Goal: Task Accomplishment & Management: Manage account settings

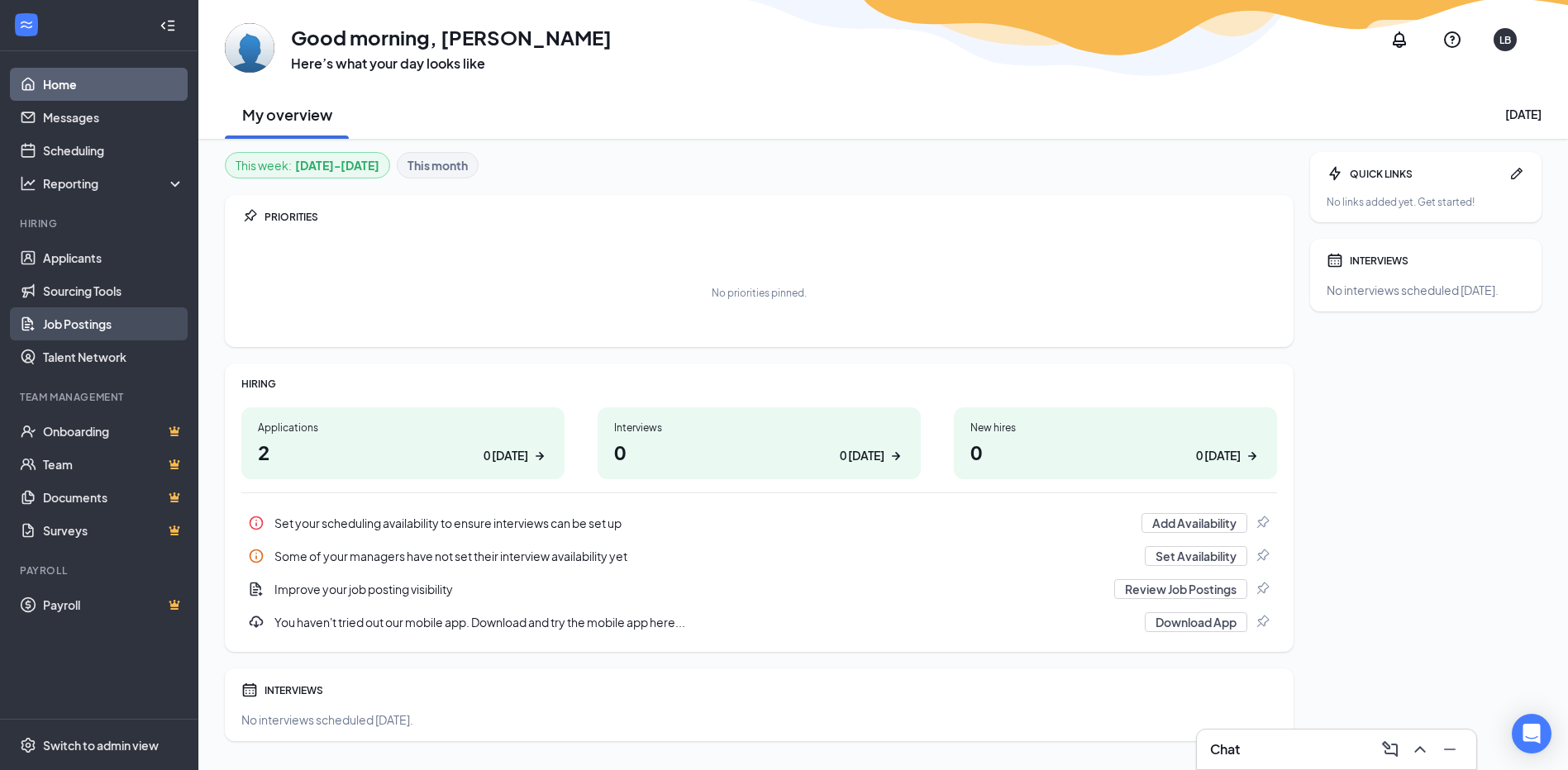
click at [59, 320] on link "Job Postings" at bounding box center [113, 324] width 141 height 33
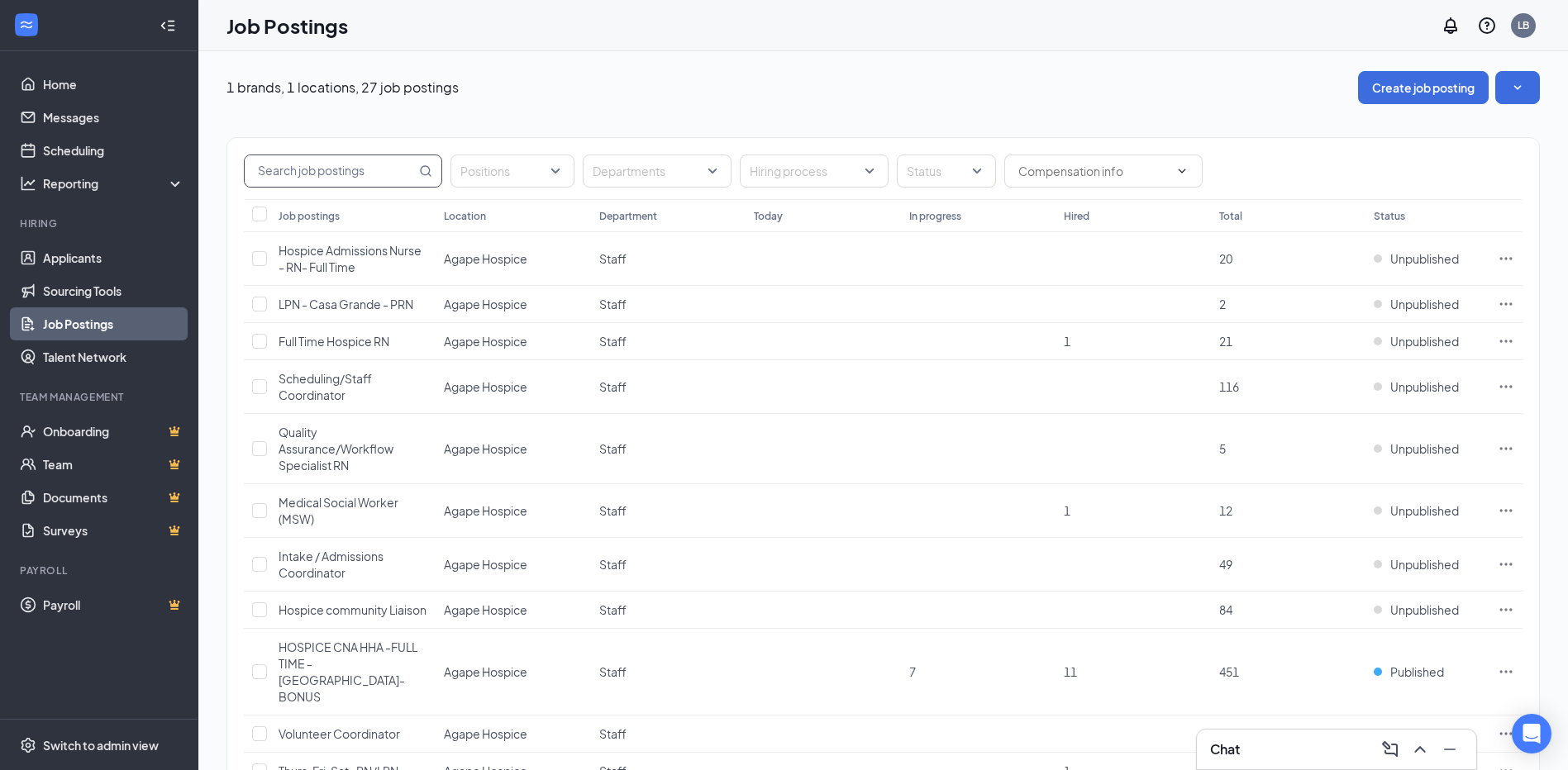
click at [276, 166] on input "text" at bounding box center [330, 171] width 171 height 32
type input "social work"
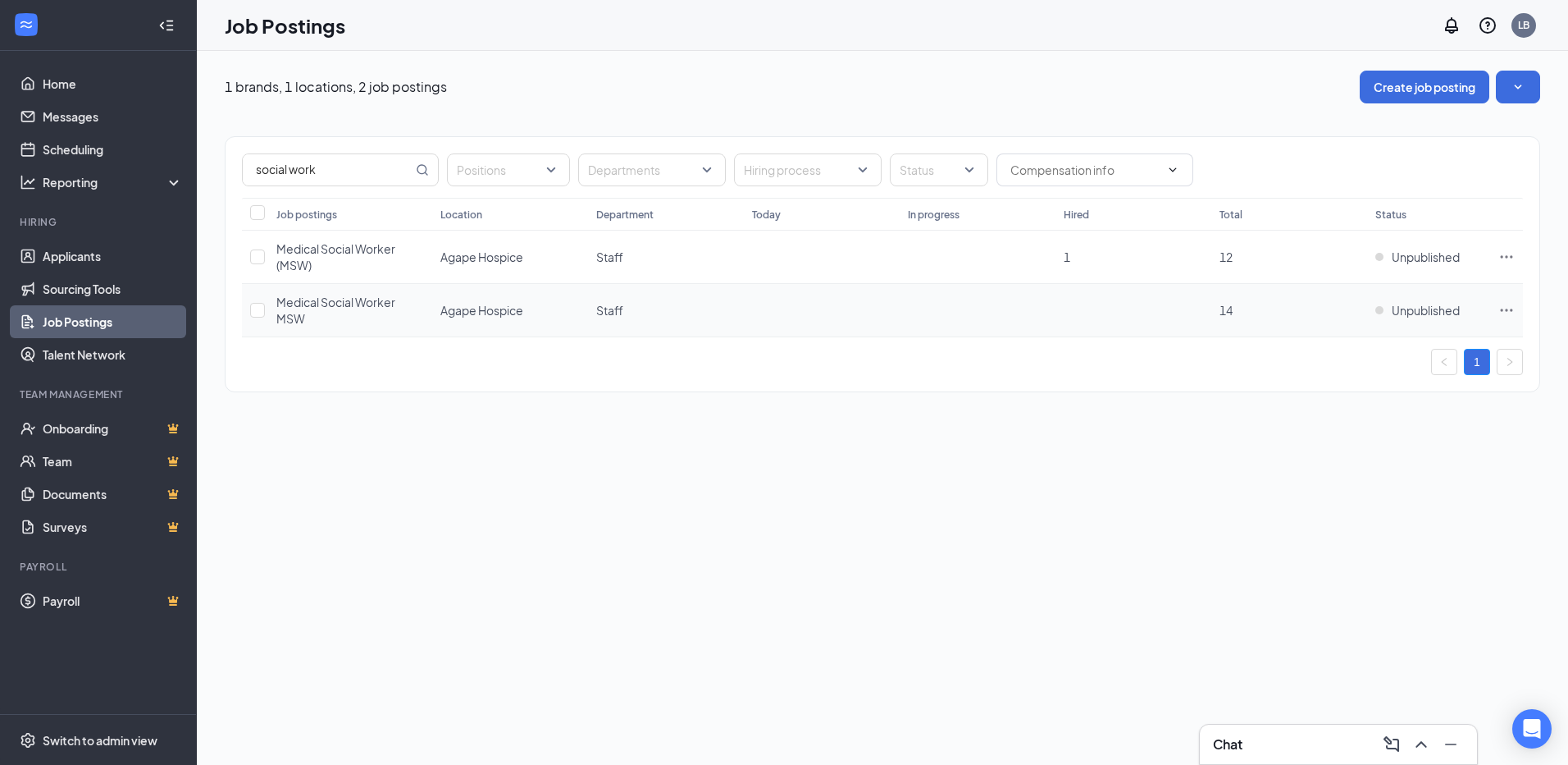
click at [301, 301] on span "Medical Social Worker MSW" at bounding box center [336, 310] width 119 height 31
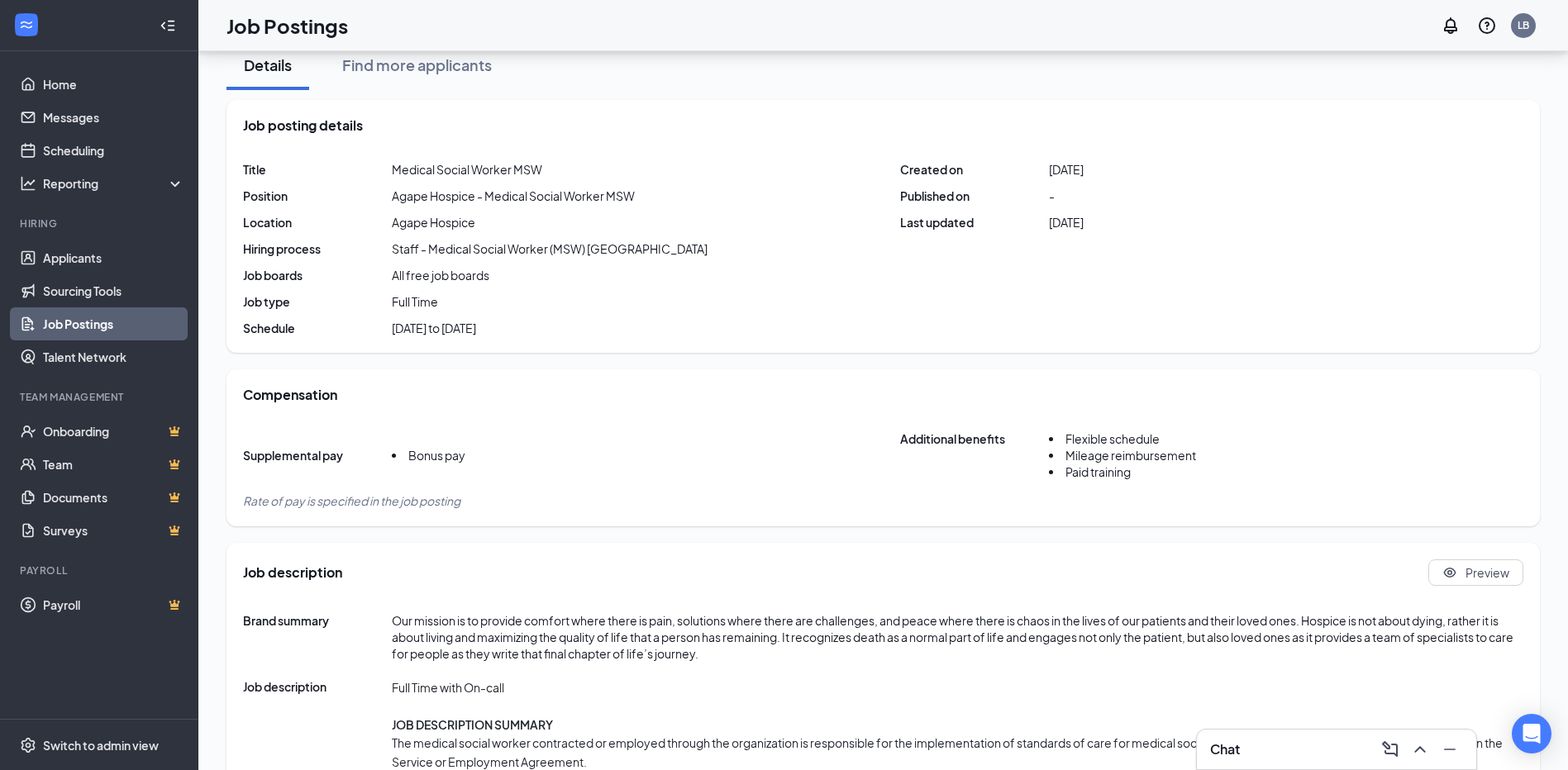
scroll to position [166, 0]
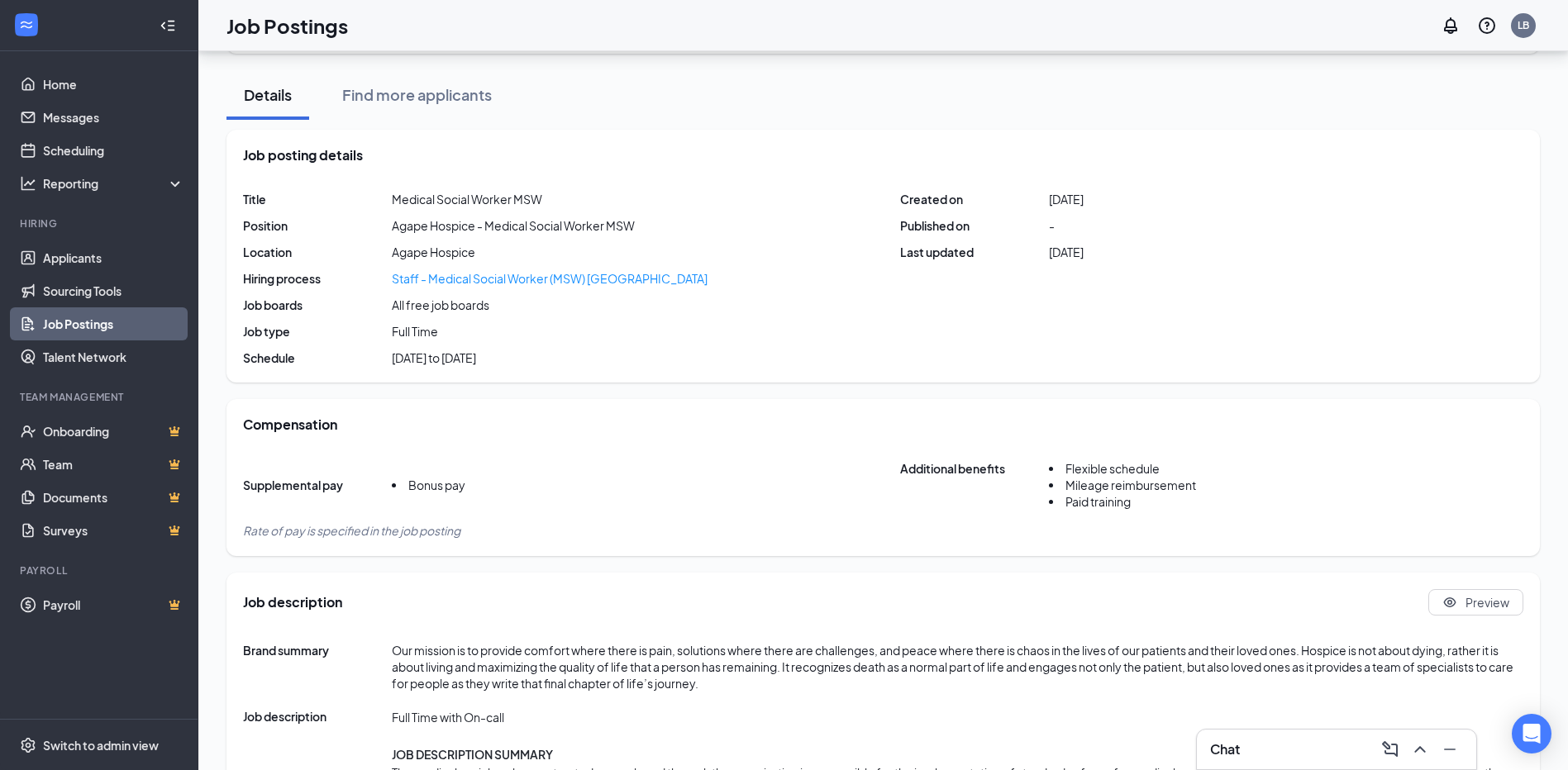
click at [418, 275] on div "Staff - Medical Social Worker (MSW) [GEOGRAPHIC_DATA]" at bounding box center [550, 277] width 316 height 16
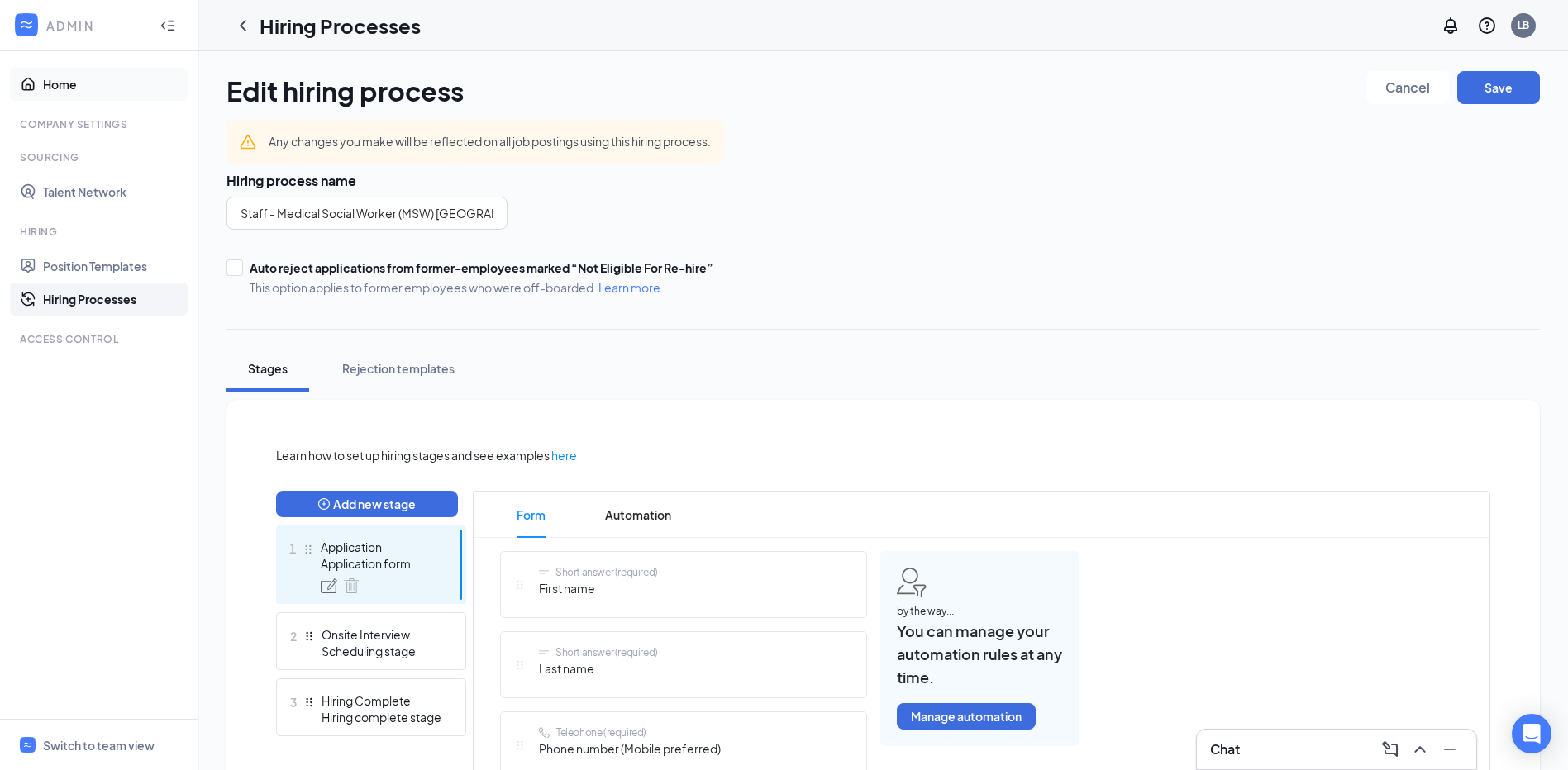
click at [60, 89] on link "Home" at bounding box center [113, 84] width 141 height 33
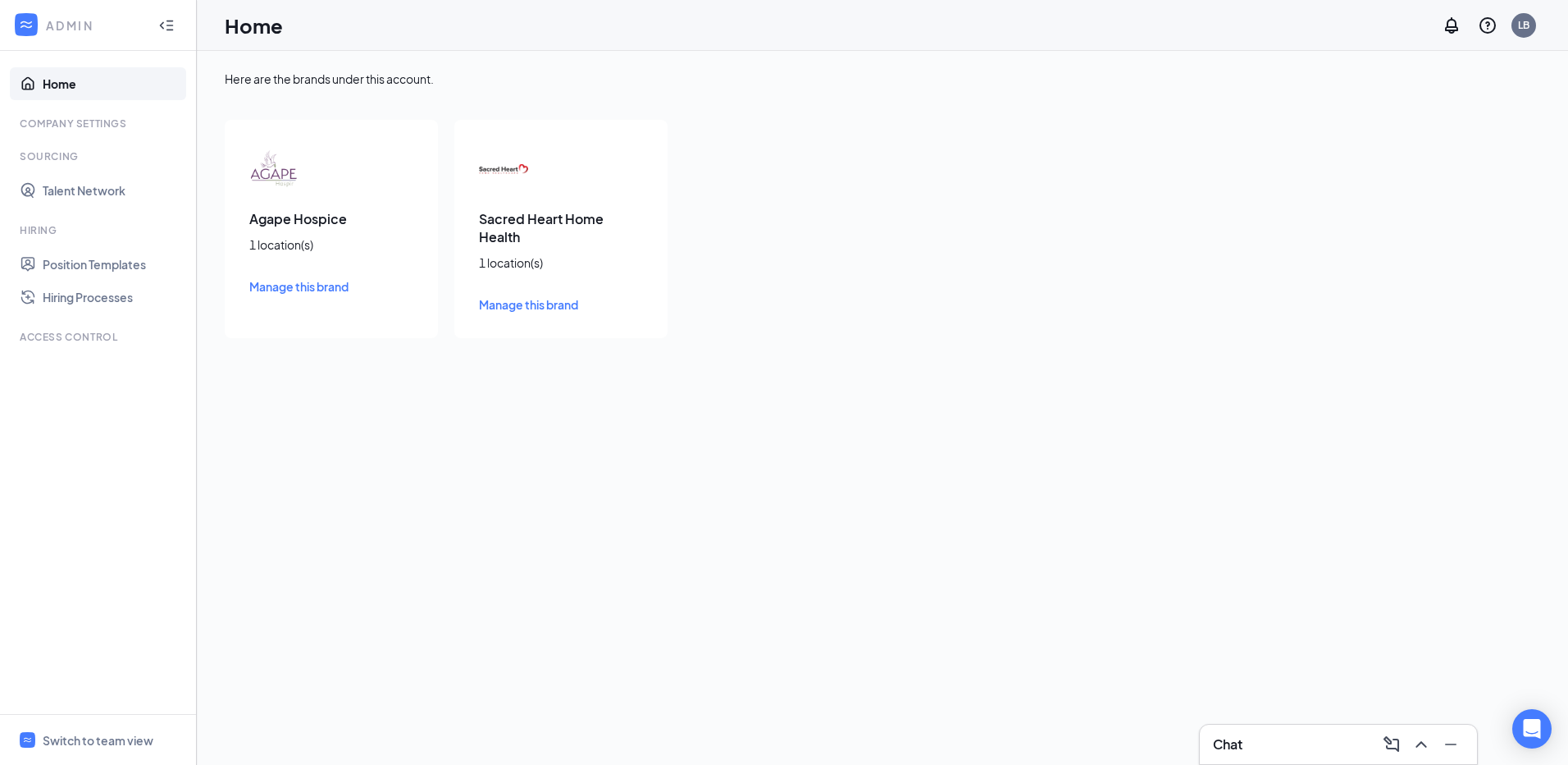
click at [267, 288] on span "Manage this brand" at bounding box center [298, 286] width 99 height 14
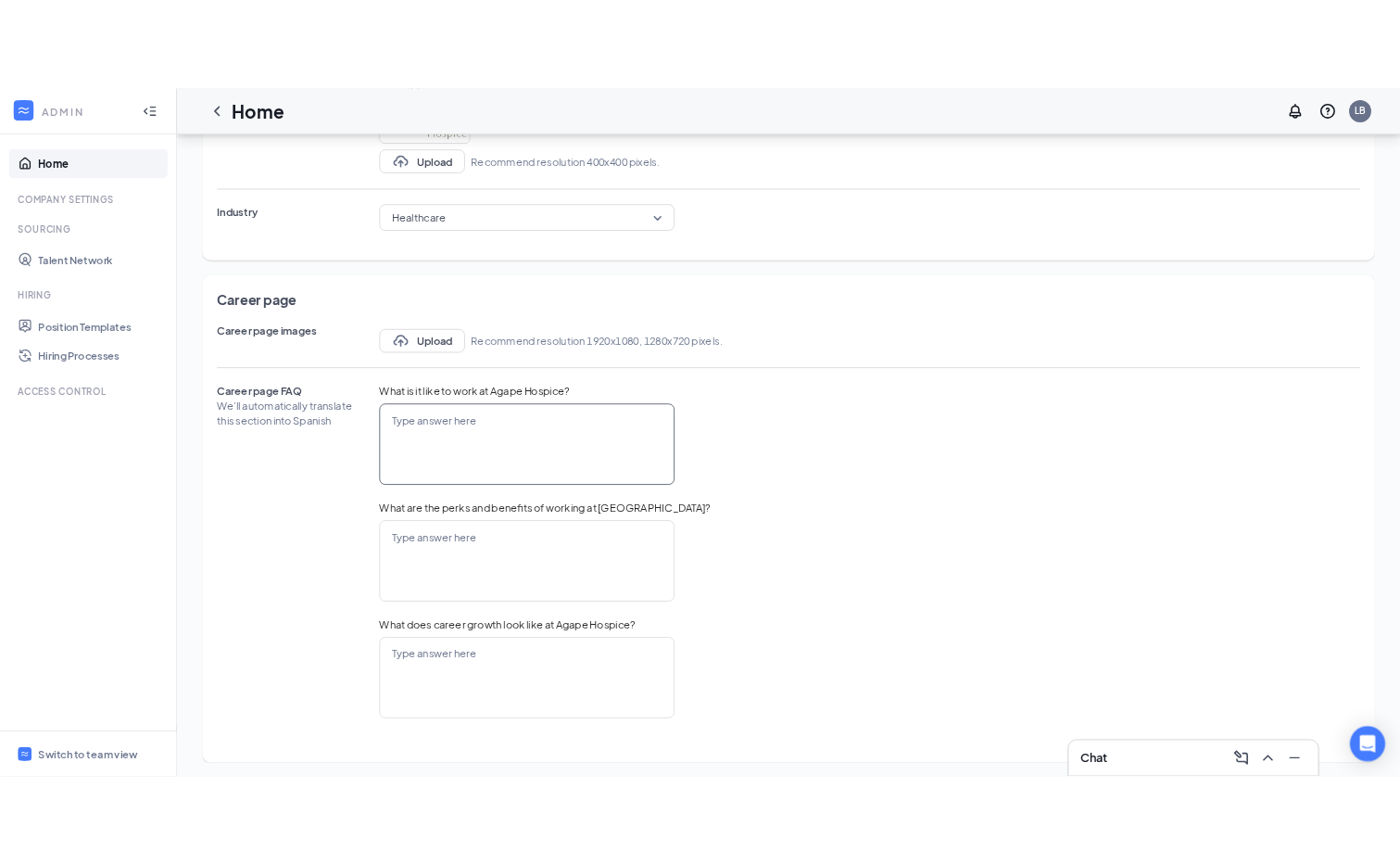
scroll to position [632, 0]
